Goal: Information Seeking & Learning: Learn about a topic

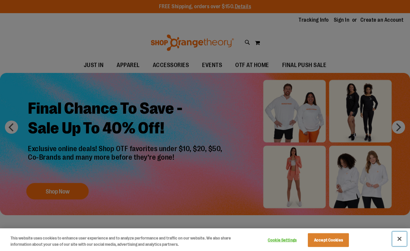
click at [401, 238] on button "Close" at bounding box center [400, 239] width 14 height 14
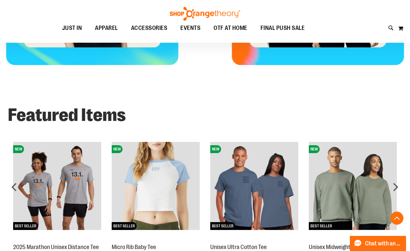
scroll to position [315, 0]
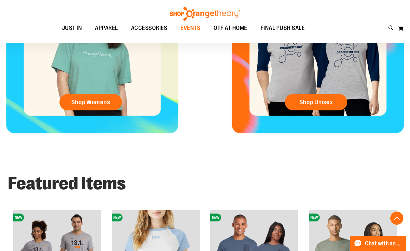
click at [190, 28] on span "EVENTS" at bounding box center [191, 28] width 20 height 15
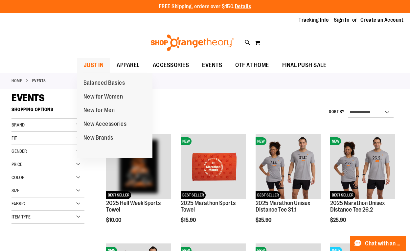
click at [92, 73] on ul "Balanced Basics New for Women New for Men New Accessories New Brands" at bounding box center [115, 115] width 76 height 85
